Goal: Information Seeking & Learning: Learn about a topic

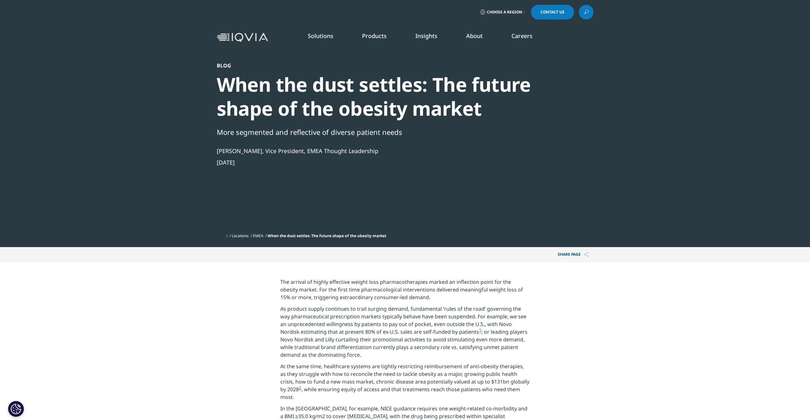
click at [255, 37] on img at bounding box center [242, 37] width 51 height 9
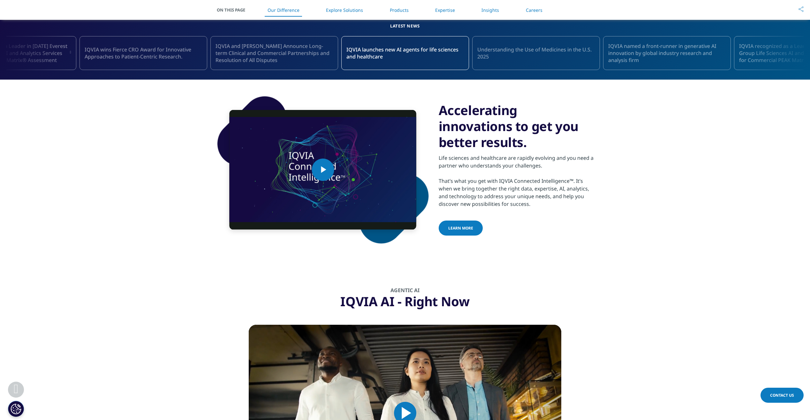
scroll to position [287, 0]
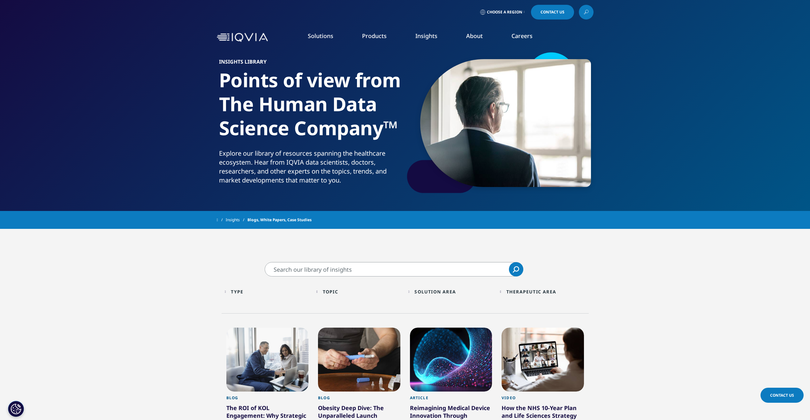
click at [347, 271] on input "Search" at bounding box center [394, 269] width 259 height 14
type input "obesity"
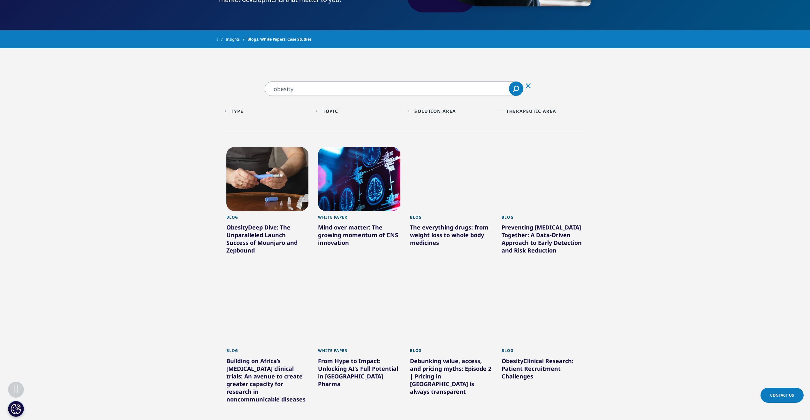
scroll to position [192, 0]
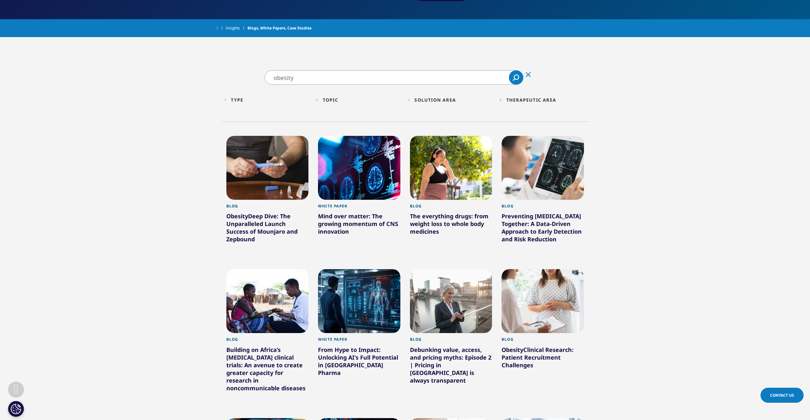
drag, startPoint x: 245, startPoint y: 222, endPoint x: 242, endPoint y: 220, distance: 4.0
click at [242, 220] on div "Obesity Deep Dive: The Unparalleled Launch Success of Mounjaro and Zepbound" at bounding box center [267, 228] width 82 height 33
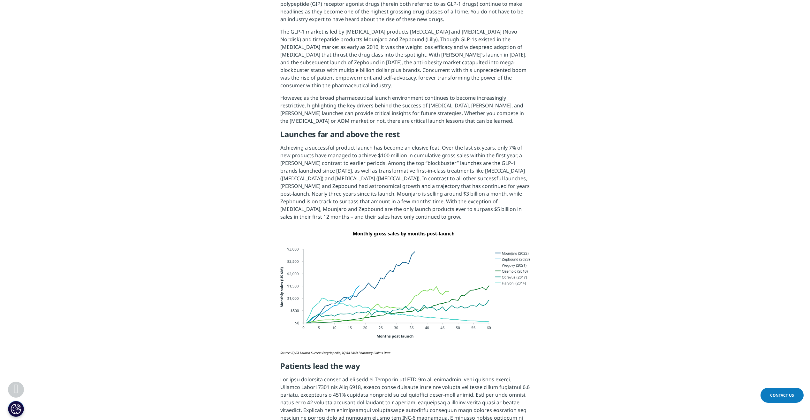
scroll to position [351, 0]
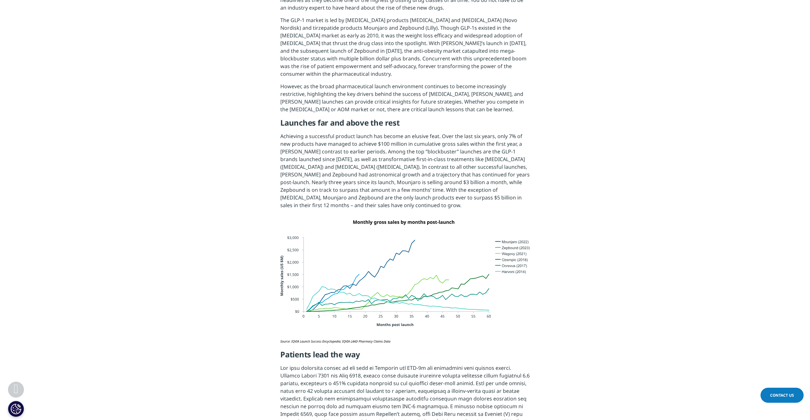
click at [453, 280] on img at bounding box center [404, 281] width 249 height 123
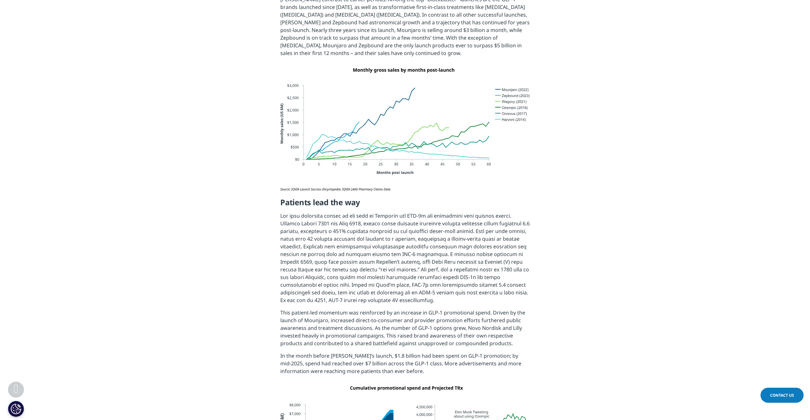
scroll to position [511, 0]
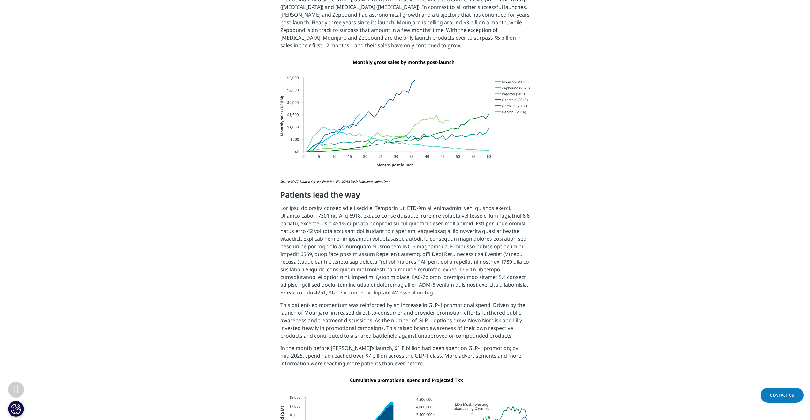
click at [384, 248] on p at bounding box center [404, 252] width 249 height 97
click at [281, 190] on h5 "Patients lead the way" at bounding box center [404, 197] width 249 height 14
drag, startPoint x: 280, startPoint y: 186, endPoint x: 301, endPoint y: 192, distance: 22.2
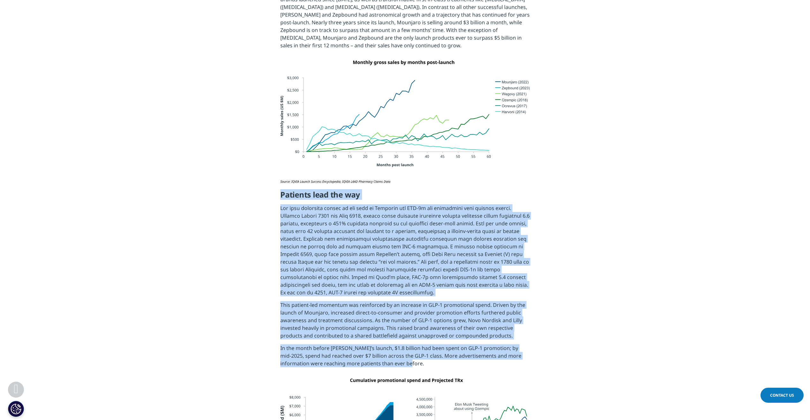
drag, startPoint x: 282, startPoint y: 186, endPoint x: 532, endPoint y: 355, distance: 302.3
copy div "Patients lead the way The most important driver in the boom of Mounjaro and GLP…"
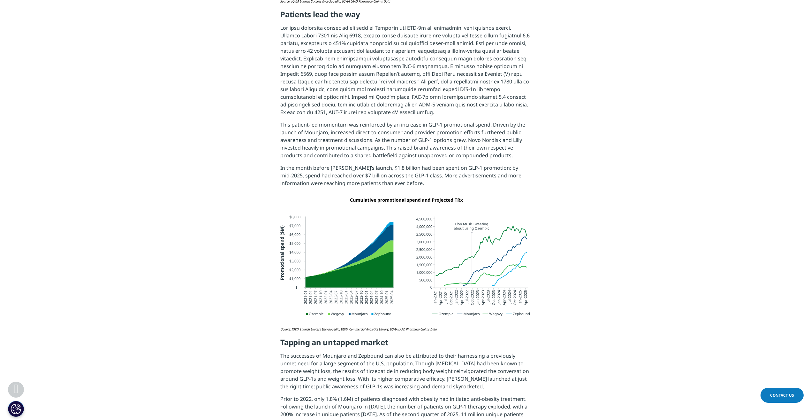
scroll to position [703, 0]
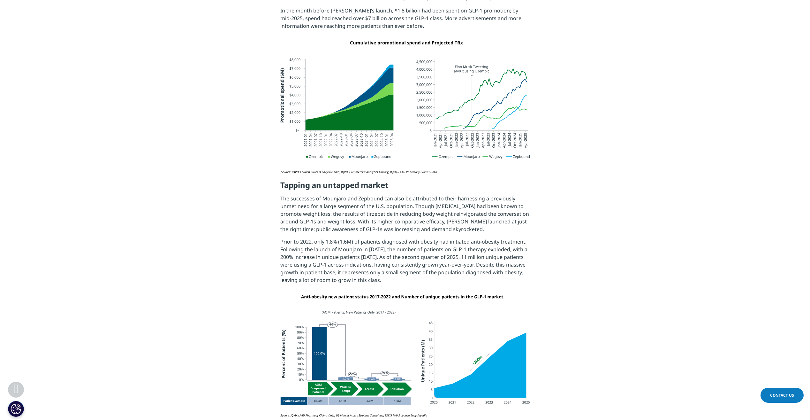
scroll to position [862, 0]
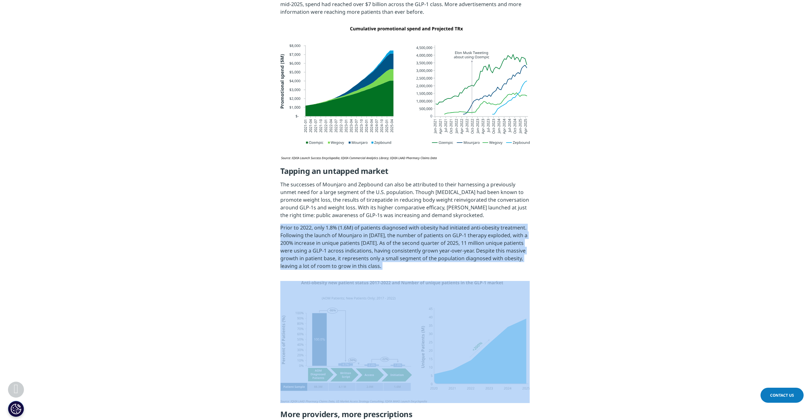
drag, startPoint x: 281, startPoint y: 220, endPoint x: 498, endPoint y: 297, distance: 230.0
click at [498, 297] on div "This blog is part of an ongoing series, A Brave New World: Therapeutic Area Dee…" at bounding box center [404, 284] width 249 height 1714
drag, startPoint x: 498, startPoint y: 297, endPoint x: 469, endPoint y: 302, distance: 29.9
click at [254, 248] on section "This blog is part of an ongoing series, A Brave New World: Therapeutic Area Dee…" at bounding box center [405, 284] width 810 height 1746
drag, startPoint x: 280, startPoint y: 219, endPoint x: 473, endPoint y: 308, distance: 212.1
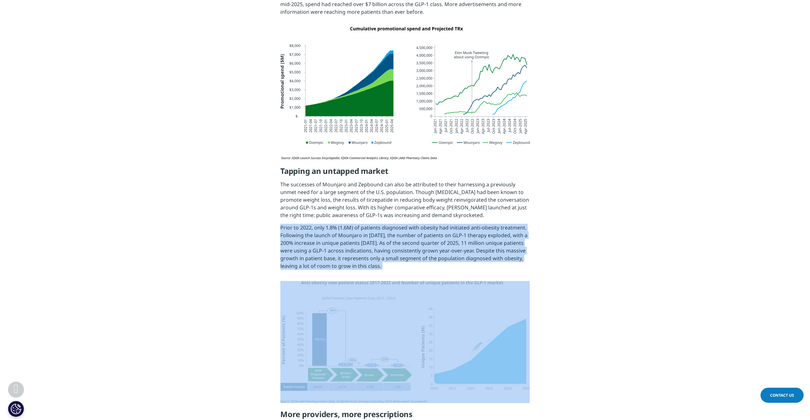
click at [473, 308] on div "This blog is part of an ongoing series, A Brave New World: Therapeutic Area Dee…" at bounding box center [404, 284] width 249 height 1714
drag, startPoint x: 250, startPoint y: 225, endPoint x: 264, endPoint y: 227, distance: 13.8
click at [251, 225] on section "This blog is part of an ongoing series, A Brave New World: Therapeutic Area Dee…" at bounding box center [405, 284] width 810 height 1746
click at [283, 224] on p "Prior to 2022, only 1.8% (1.6M) of patients diagnosed with obesity had initiate…" at bounding box center [404, 249] width 249 height 51
click at [251, 219] on section "This blog is part of an ongoing series, A Brave New World: Therapeutic Area Dee…" at bounding box center [405, 284] width 810 height 1746
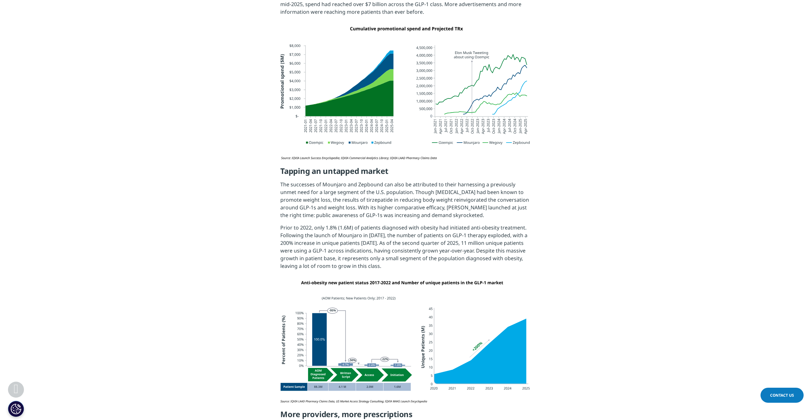
drag, startPoint x: 280, startPoint y: 219, endPoint x: 415, endPoint y: 255, distance: 139.5
click at [415, 255] on p "Prior to 2022, only 1.8% (1.6M) of patients diagnosed with obesity had initiate…" at bounding box center [404, 249] width 249 height 51
click at [278, 333] on section "This blog is part of an ongoing series, A Brave New World: Therapeutic Area Dee…" at bounding box center [405, 284] width 810 height 1746
click at [315, 271] on div "This blog is part of an ongoing series, A Brave New World: Therapeutic Area Dee…" at bounding box center [404, 284] width 249 height 1714
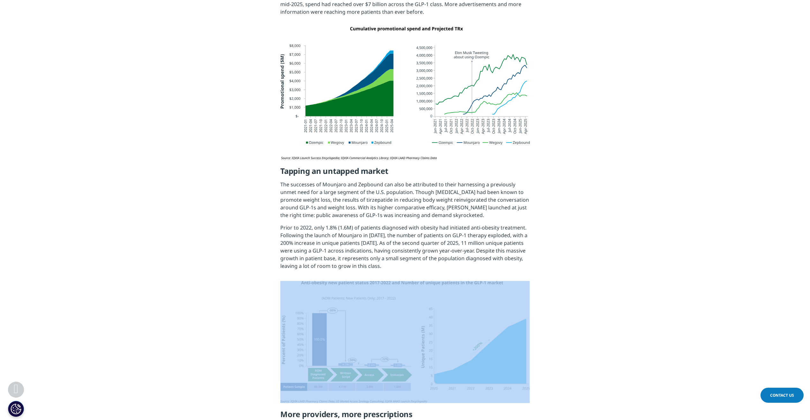
drag, startPoint x: 274, startPoint y: 269, endPoint x: 507, endPoint y: 316, distance: 237.2
click at [507, 316] on section "This blog is part of an ongoing series, A Brave New World: Therapeutic Area Dee…" at bounding box center [405, 284] width 810 height 1746
drag, startPoint x: 507, startPoint y: 316, endPoint x: 455, endPoint y: 317, distance: 52.4
click at [282, 287] on img at bounding box center [404, 342] width 249 height 122
click at [255, 282] on section "This blog is part of an ongoing series, A Brave New World: Therapeutic Area Dee…" at bounding box center [405, 284] width 810 height 1746
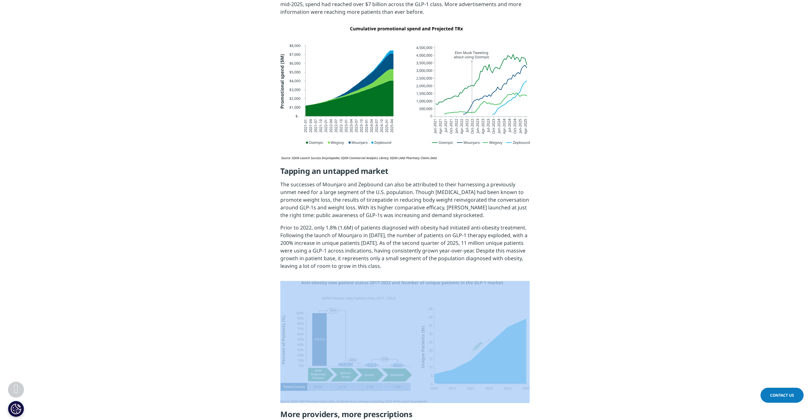
click at [314, 284] on img at bounding box center [404, 342] width 249 height 122
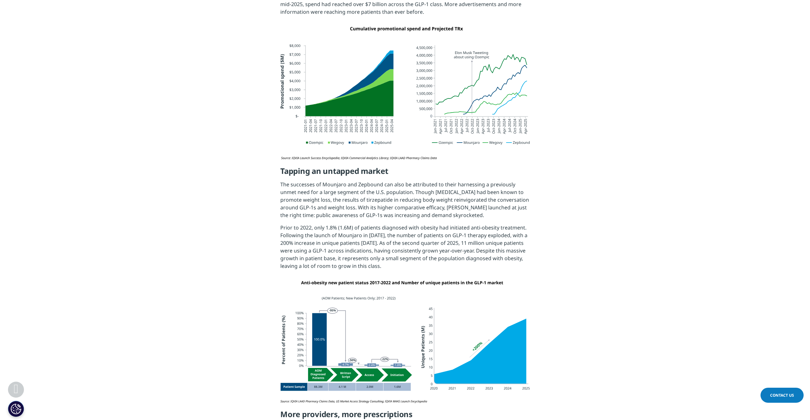
click at [247, 244] on section "This blog is part of an ongoing series, A Brave New World: Therapeutic Area Dee…" at bounding box center [405, 284] width 810 height 1746
click at [347, 258] on p "Prior to 2022, only 1.8% (1.6M) of patients diagnosed with obesity had initiate…" at bounding box center [404, 249] width 249 height 51
click at [248, 123] on section "This blog is part of an ongoing series, A Brave New World: Therapeutic Area Dee…" at bounding box center [405, 284] width 810 height 1746
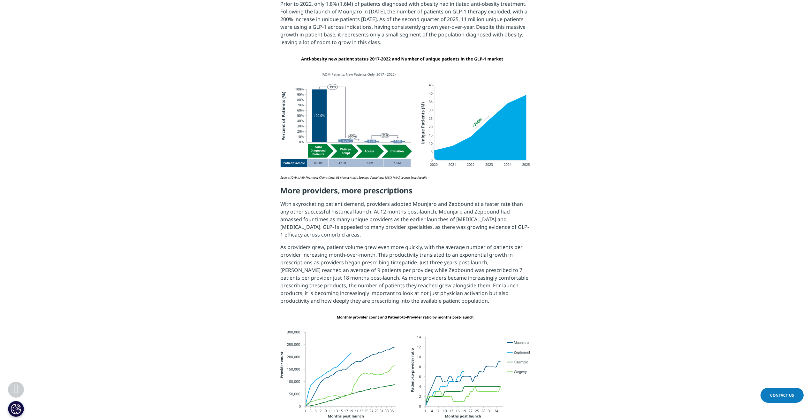
scroll to position [1118, 0]
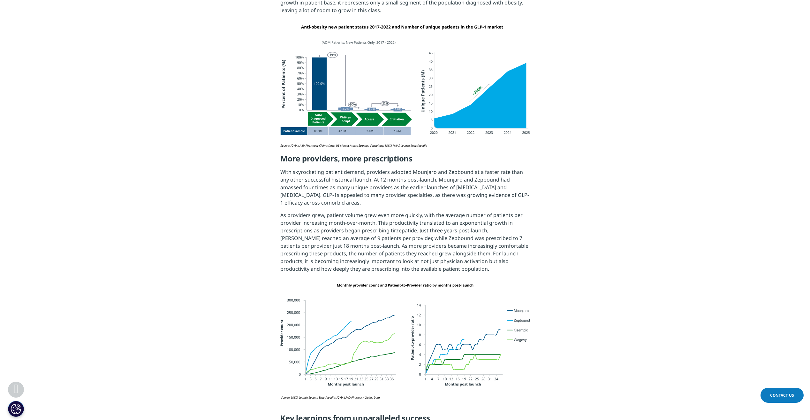
click at [282, 154] on h5 "More providers, more prescriptions" at bounding box center [404, 161] width 249 height 14
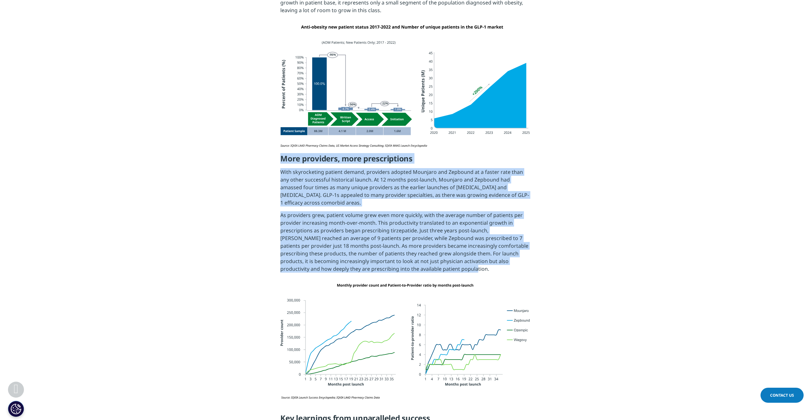
drag, startPoint x: 281, startPoint y: 149, endPoint x: 550, endPoint y: 254, distance: 287.9
click at [550, 254] on section "This blog is part of an ongoing series, A Brave New World: Therapeutic Area Dee…" at bounding box center [405, 28] width 810 height 1746
copy div "More providers, more prescriptions With skyrocketing patient demand, providers …"
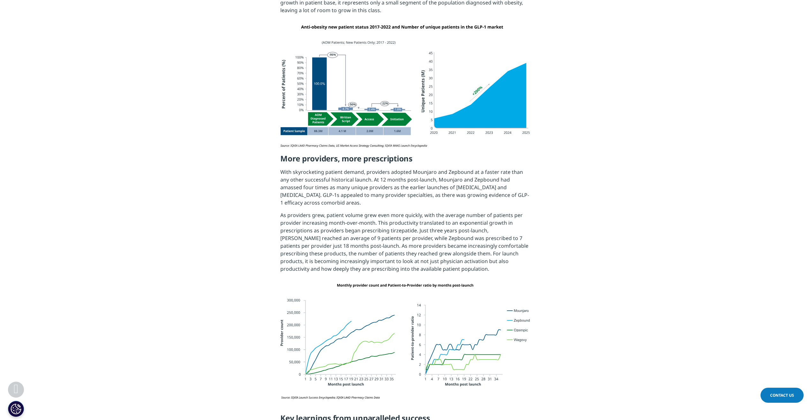
click at [240, 316] on section "This blog is part of an ongoing series, A Brave New World: Therapeutic Area Dee…" at bounding box center [405, 28] width 810 height 1746
click at [251, 288] on section "This blog is part of an ongoing series, A Brave New World: Therapeutic Area Dee…" at bounding box center [405, 28] width 810 height 1746
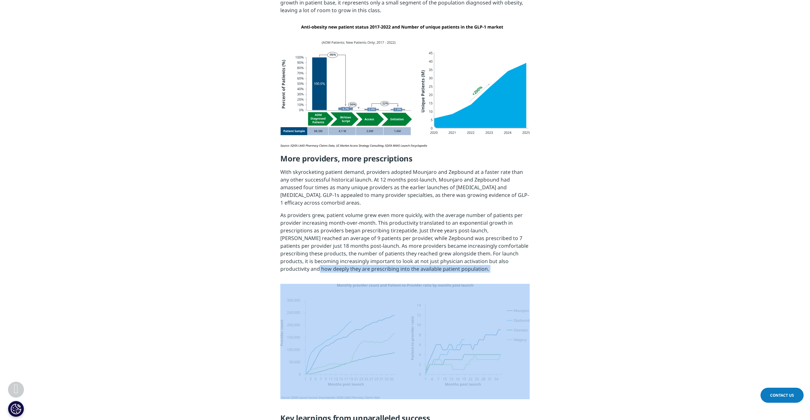
drag, startPoint x: 262, startPoint y: 260, endPoint x: 501, endPoint y: 292, distance: 241.0
click at [501, 292] on section "This blog is part of an ongoing series, A Brave New World: Therapeutic Area Dee…" at bounding box center [405, 28] width 810 height 1746
drag, startPoint x: 501, startPoint y: 292, endPoint x: 484, endPoint y: 295, distance: 16.9
click at [485, 295] on img at bounding box center [404, 341] width 249 height 115
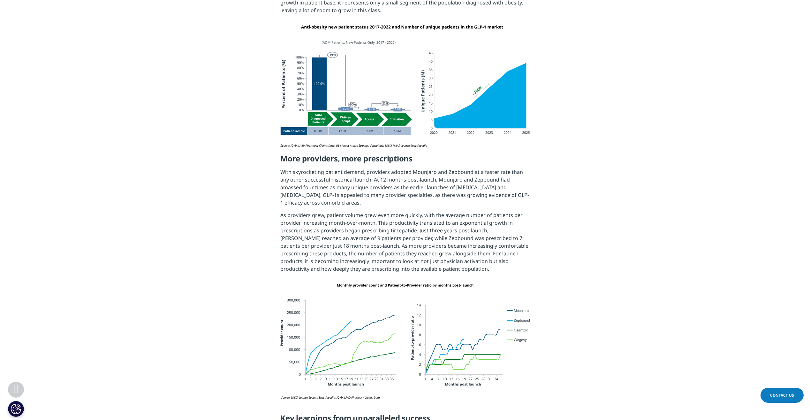
click at [233, 248] on section "This blog is part of an ongoing series, A Brave New World: Therapeutic Area Dee…" at bounding box center [405, 28] width 810 height 1746
click at [299, 284] on img at bounding box center [404, 341] width 249 height 115
click at [188, 315] on section "This blog is part of an ongoing series, A Brave New World: Therapeutic Area Dee…" at bounding box center [405, 28] width 810 height 1746
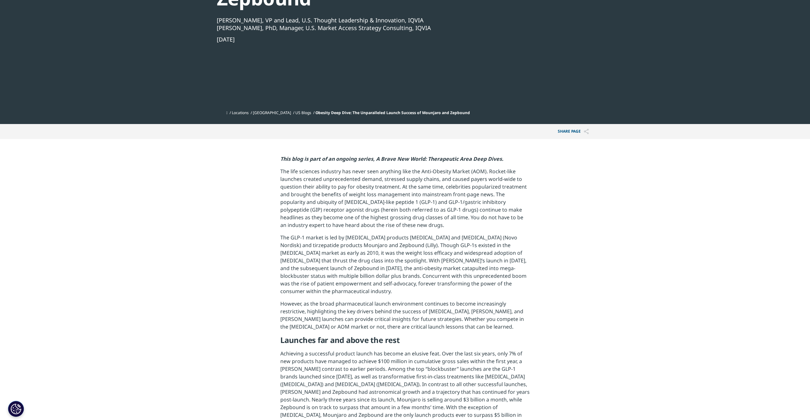
scroll to position [0, 0]
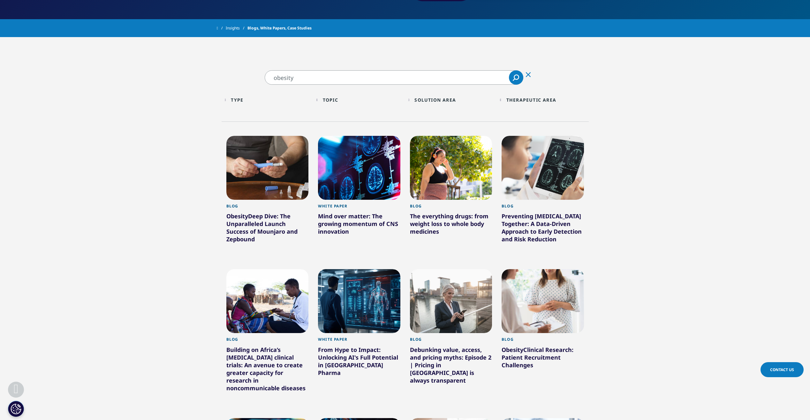
click at [320, 98] on div "Topic Loading Clear Or/And Operator" at bounding box center [360, 99] width 86 height 15
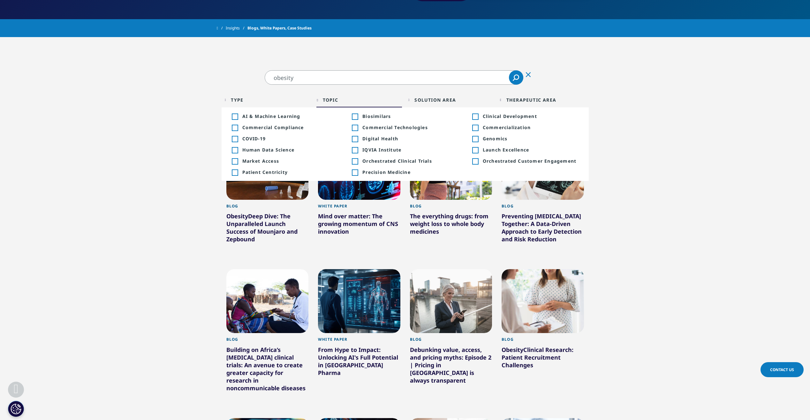
click at [375, 61] on div "obesity obesity Clear Search Loading Type Loading Clear Or/And Operator Toggle …" at bounding box center [405, 320] width 810 height 566
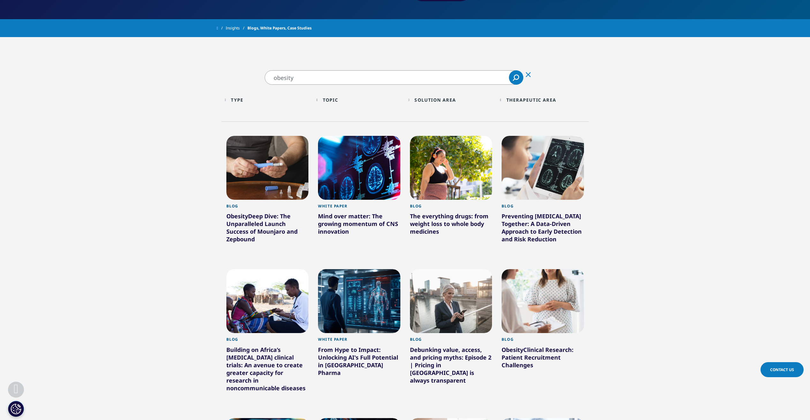
click at [411, 101] on div "Solution Area Loading Clear Or/And Operator" at bounding box center [452, 99] width 86 height 15
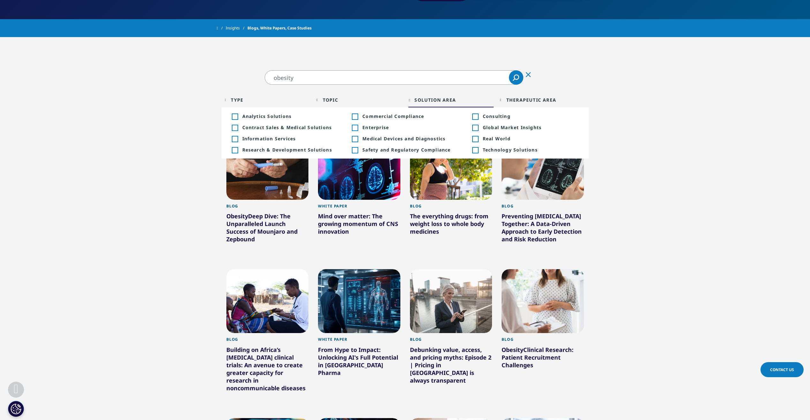
click at [561, 91] on div "Type Loading Clear Or/And Operator Toggle Article 25 Toggle Toggle Blog 118 Tog…" at bounding box center [405, 103] width 367 height 37
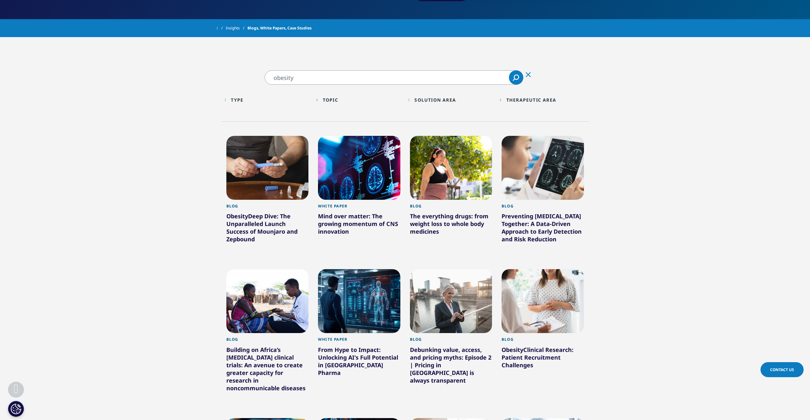
click at [503, 99] on div "Therapeutic Area Loading Clear Or/And Operator" at bounding box center [543, 99] width 86 height 15
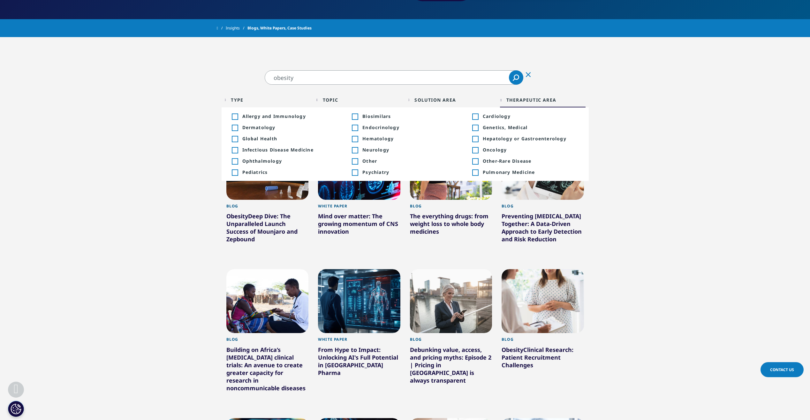
click at [660, 98] on section "obesity obesity Clear Search Loading Type Loading Clear Or/And Operator Toggle …" at bounding box center [405, 336] width 810 height 533
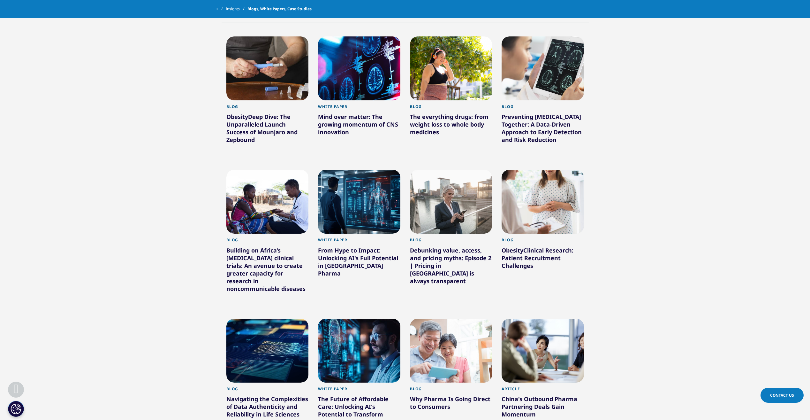
scroll to position [287, 0]
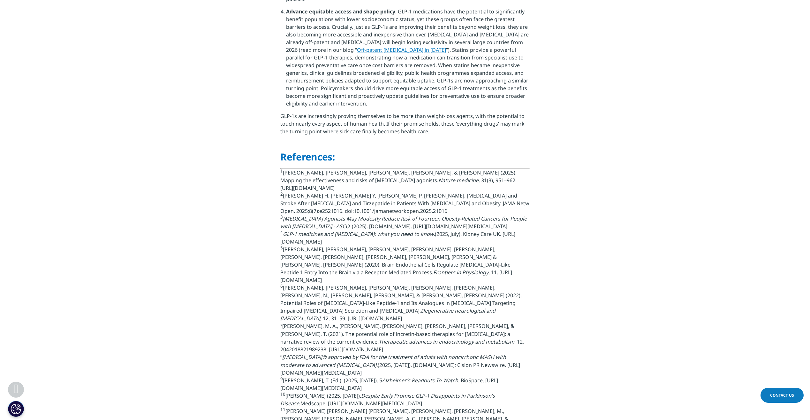
scroll to position [2012, 0]
